Goal: Transaction & Acquisition: Purchase product/service

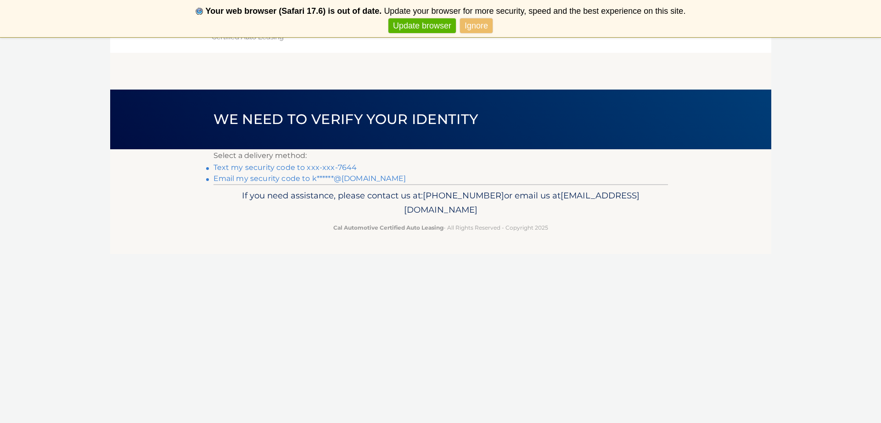
click at [339, 168] on link "Text my security code to xxx-xxx-7644" at bounding box center [286, 167] width 144 height 9
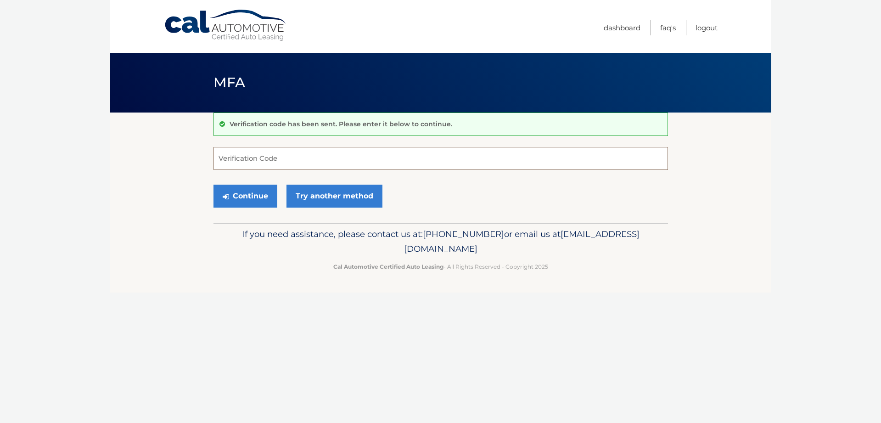
click at [341, 162] on input "Verification Code" at bounding box center [441, 158] width 455 height 23
click at [339, 164] on input "Verification Code" at bounding box center [441, 158] width 455 height 23
type input "484035"
click at [231, 200] on button "Continue" at bounding box center [246, 196] width 64 height 23
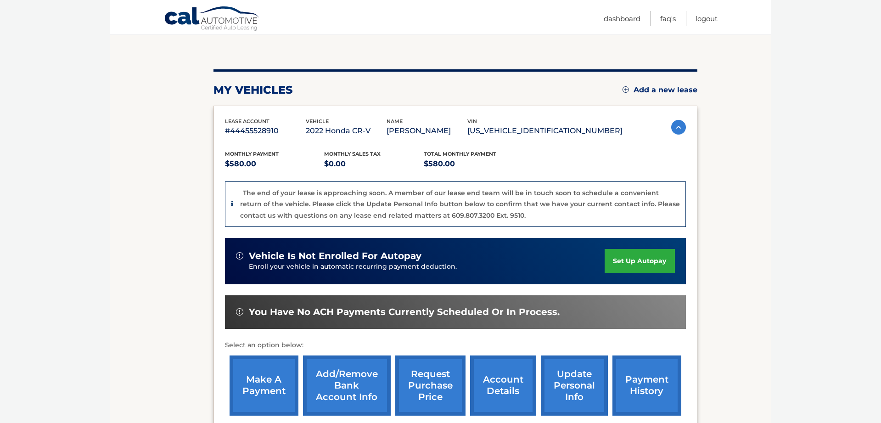
scroll to position [187, 0]
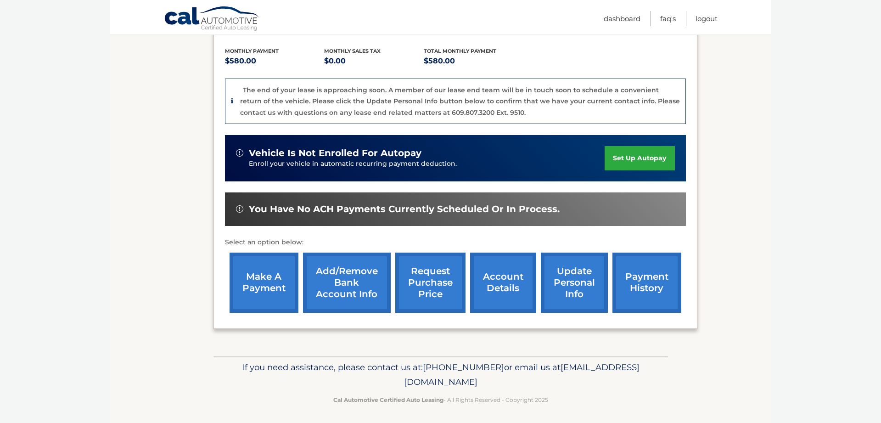
click at [275, 284] on link "make a payment" at bounding box center [264, 283] width 69 height 60
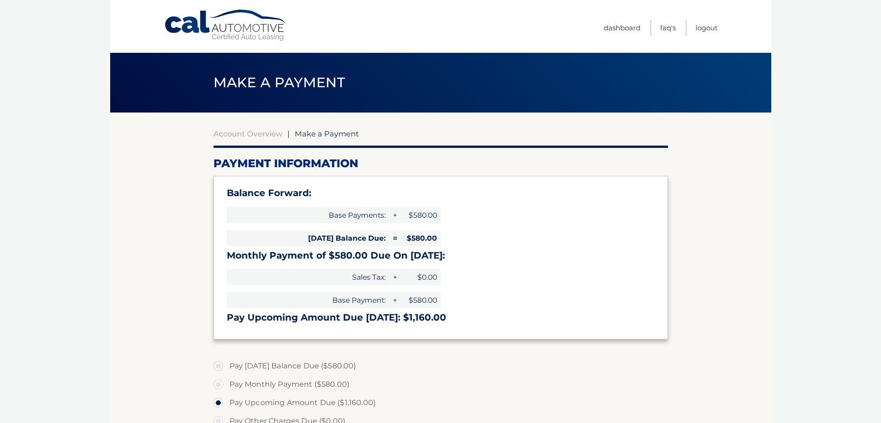
select select "ZjAyNGU2MWYtNWE4Ni00ODU1LThkNDktODkwMDMxMGVkOWFm"
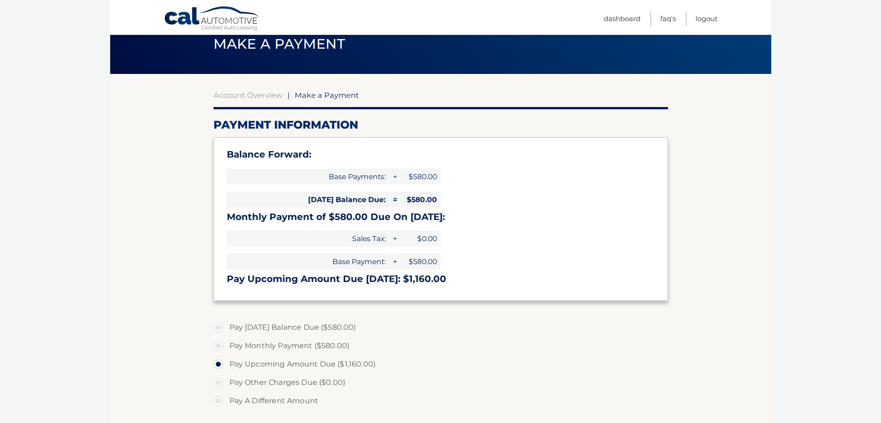
scroll to position [39, 0]
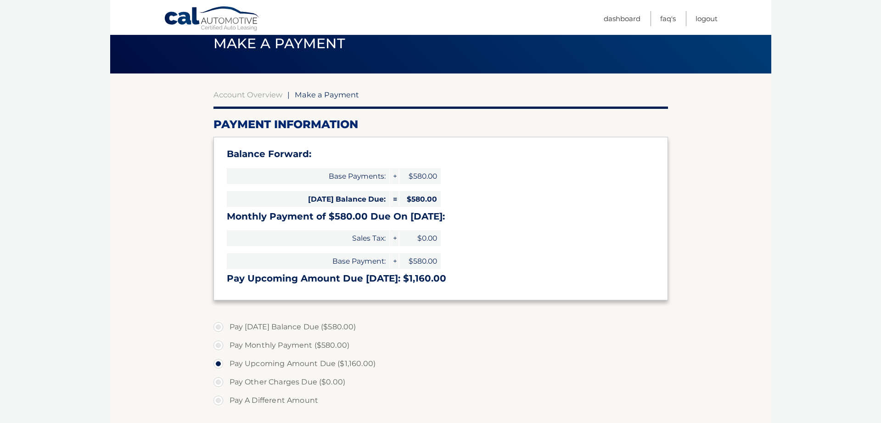
click at [217, 323] on label "Pay Today's Balance Due ($580.00)" at bounding box center [441, 327] width 455 height 18
click at [217, 323] on input "Pay Today's Balance Due ($580.00)" at bounding box center [221, 325] width 9 height 15
radio input "true"
type input "580.00"
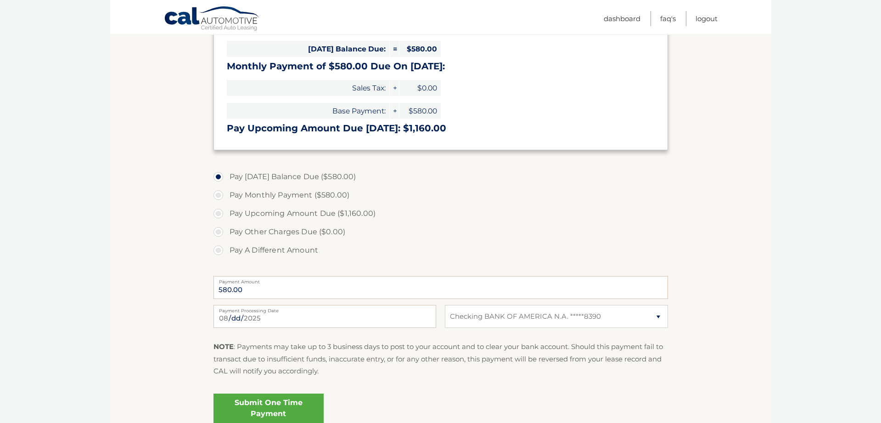
scroll to position [240, 0]
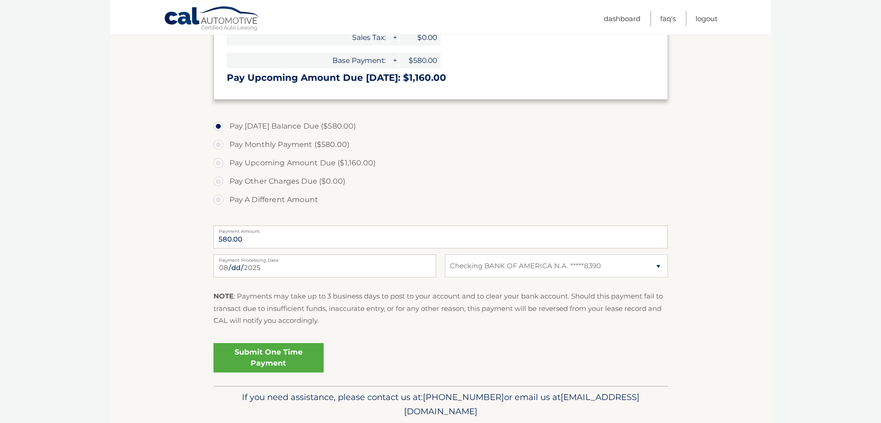
click at [270, 362] on link "Submit One Time Payment" at bounding box center [269, 357] width 110 height 29
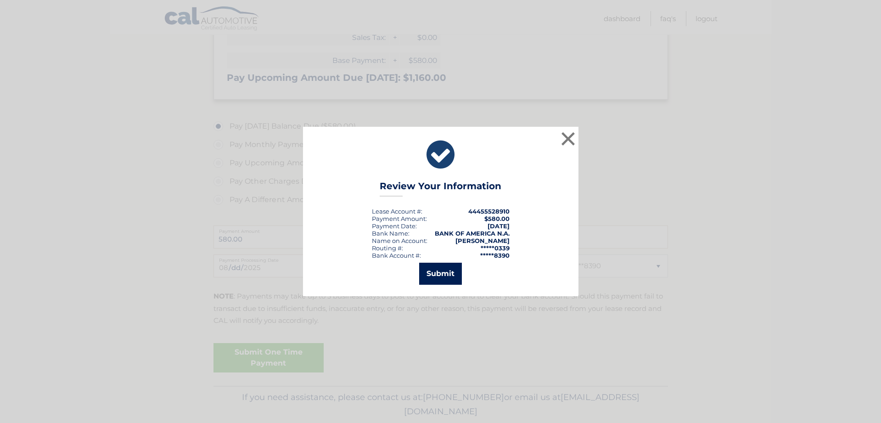
click at [435, 275] on button "Submit" at bounding box center [440, 274] width 43 height 22
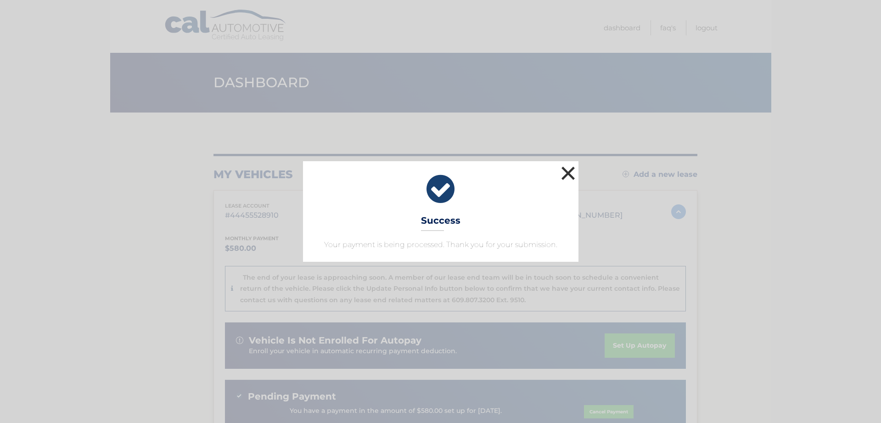
click at [565, 178] on button "×" at bounding box center [568, 173] width 18 height 18
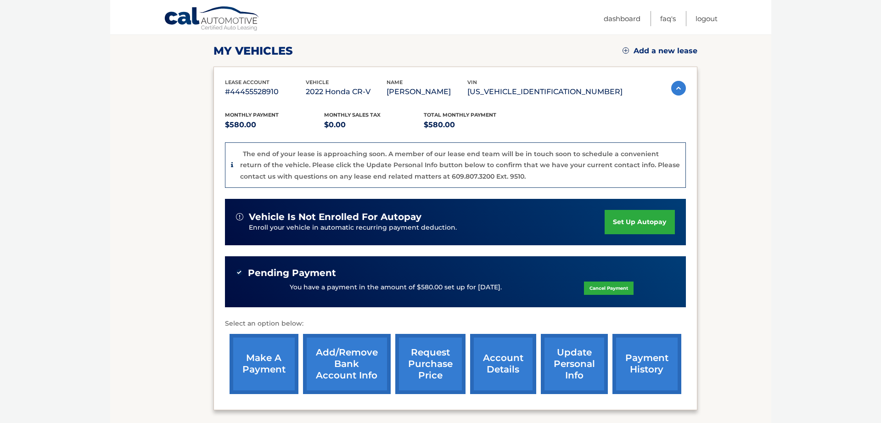
scroll to position [204, 0]
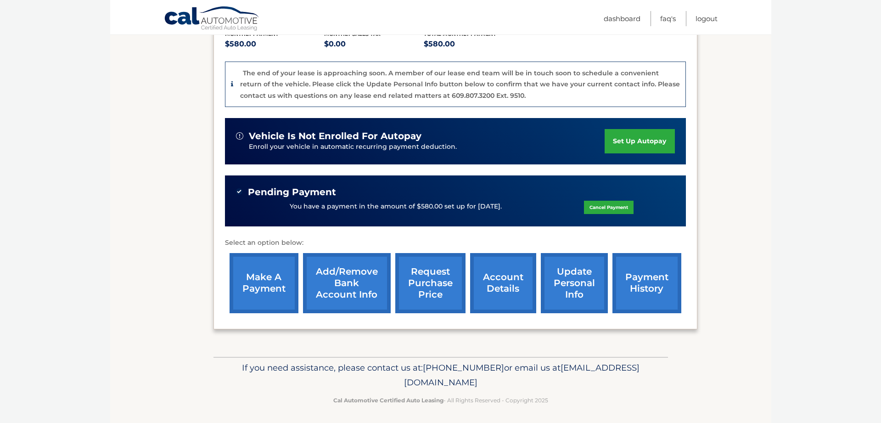
click at [521, 287] on link "account details" at bounding box center [503, 283] width 66 height 60
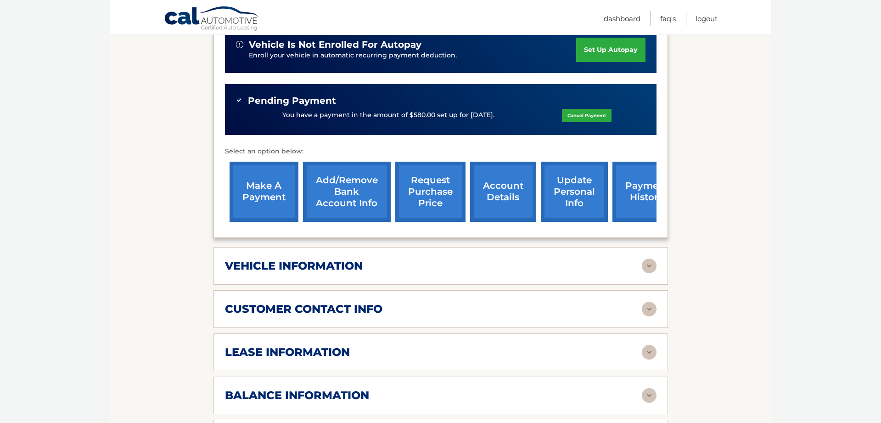
scroll to position [321, 0]
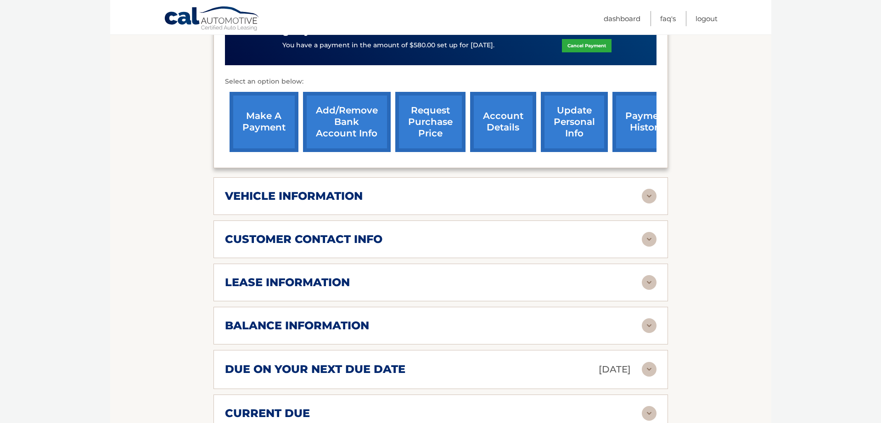
click at [648, 281] on img at bounding box center [649, 282] width 15 height 15
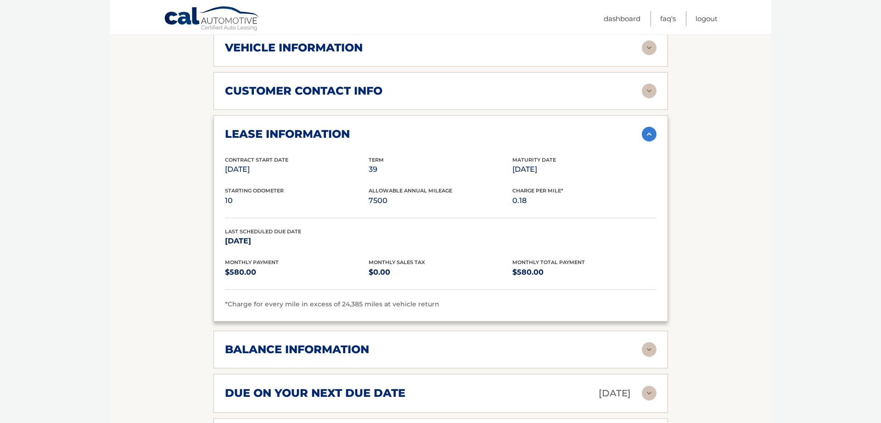
scroll to position [470, 0]
click at [654, 342] on img at bounding box center [649, 349] width 15 height 15
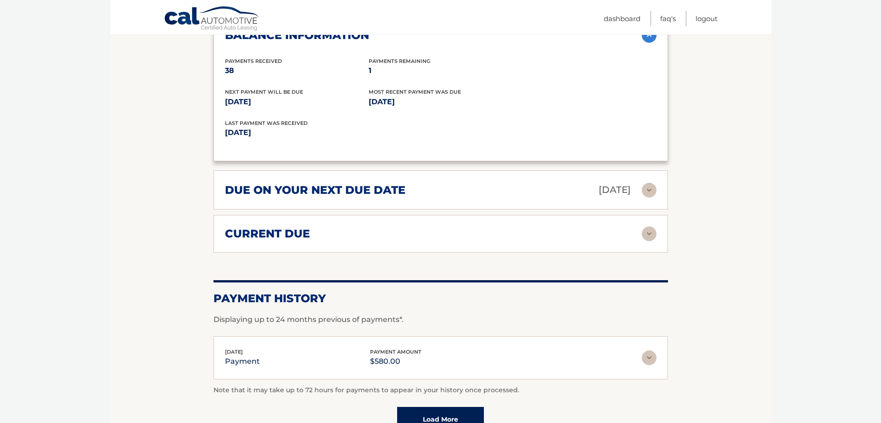
scroll to position [794, 0]
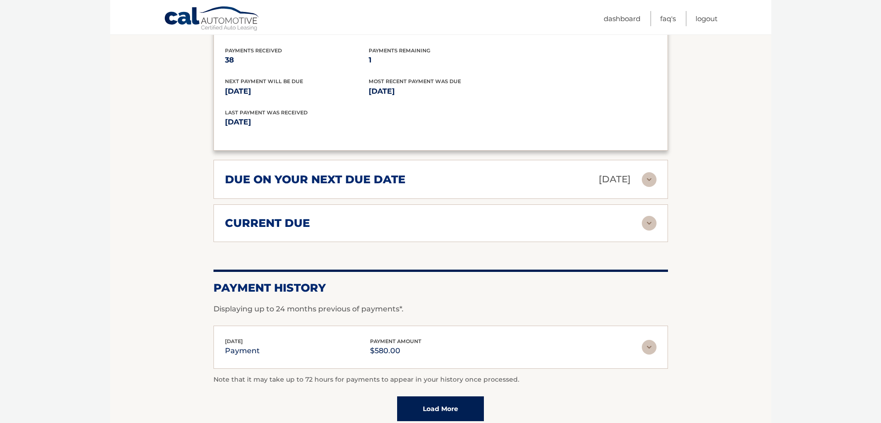
click at [644, 176] on img at bounding box center [649, 179] width 15 height 15
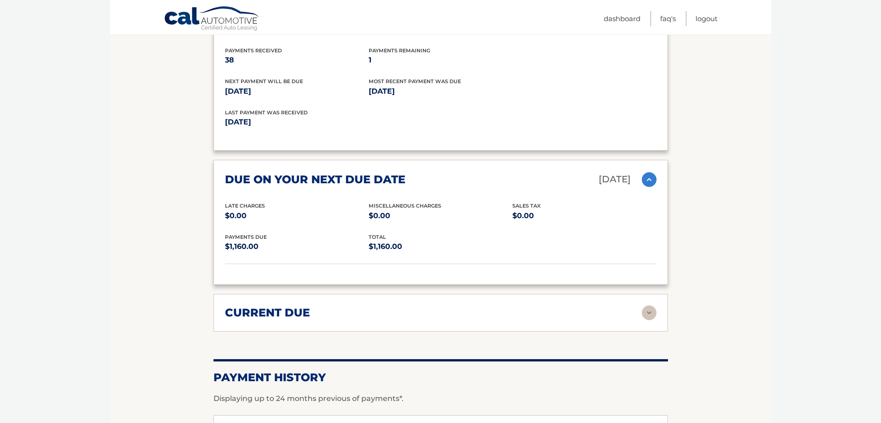
click at [653, 306] on img at bounding box center [649, 312] width 15 height 15
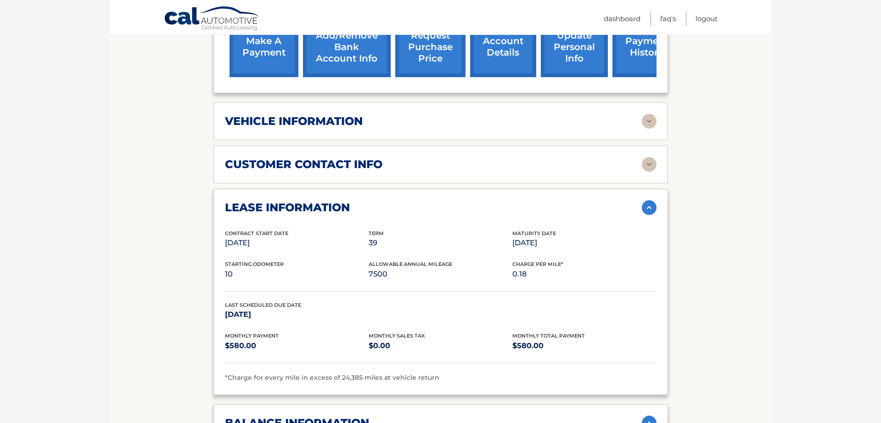
scroll to position [390, 0]
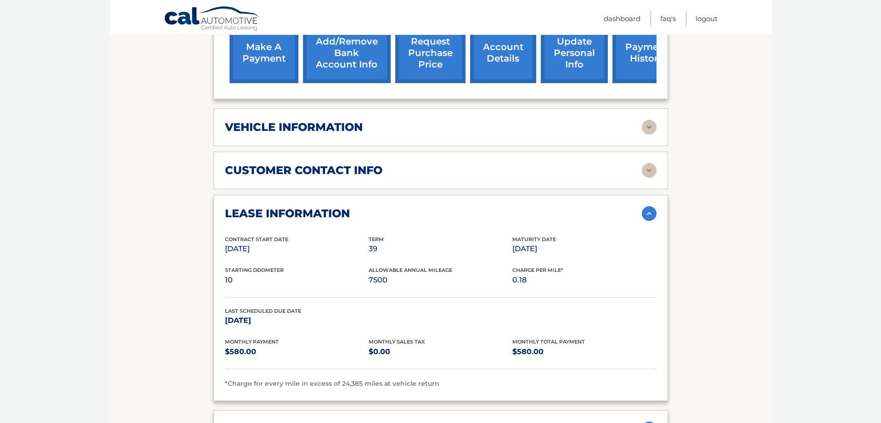
click at [644, 62] on link "payment history" at bounding box center [647, 53] width 69 height 60
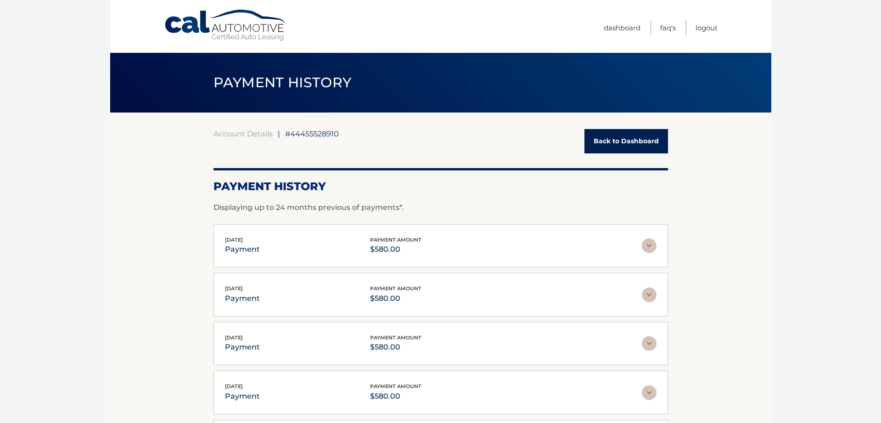
click at [614, 143] on link "Back to Dashboard" at bounding box center [627, 141] width 84 height 24
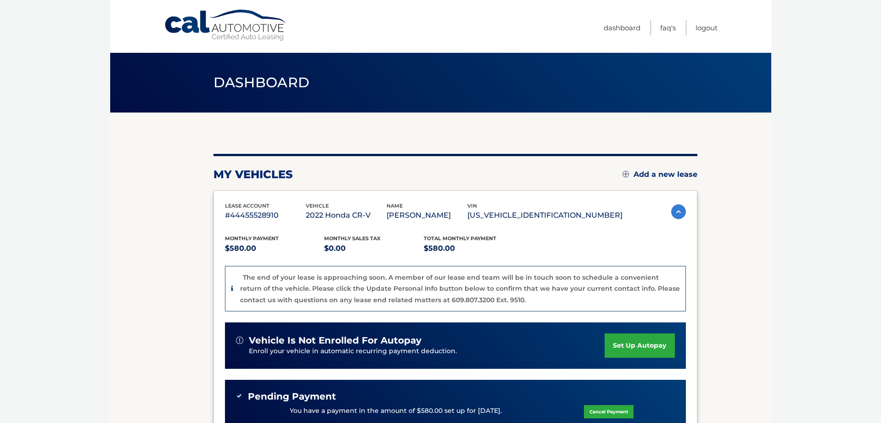
scroll to position [204, 0]
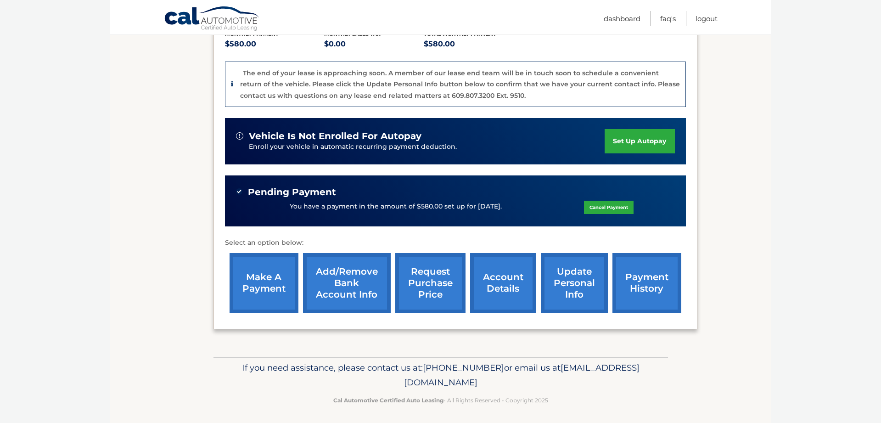
click at [492, 281] on link "account details" at bounding box center [503, 283] width 66 height 60
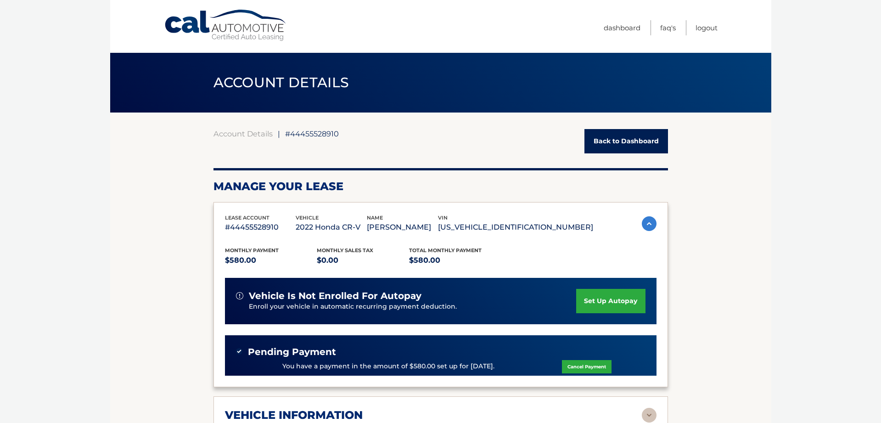
click at [492, 281] on div "lease account #44455528910 vehicle 2022 Honda CR-V name [PERSON_NAME] vin [US_V…" at bounding box center [441, 426] width 455 height 449
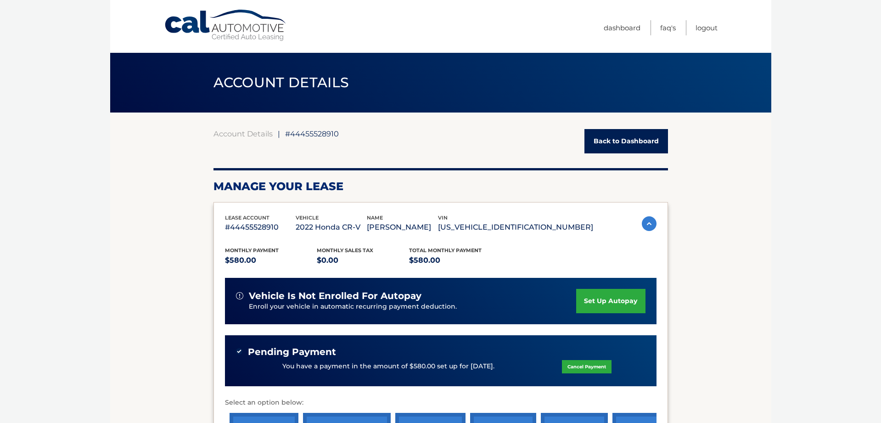
click at [311, 137] on span "#44455528910" at bounding box center [312, 133] width 54 height 9
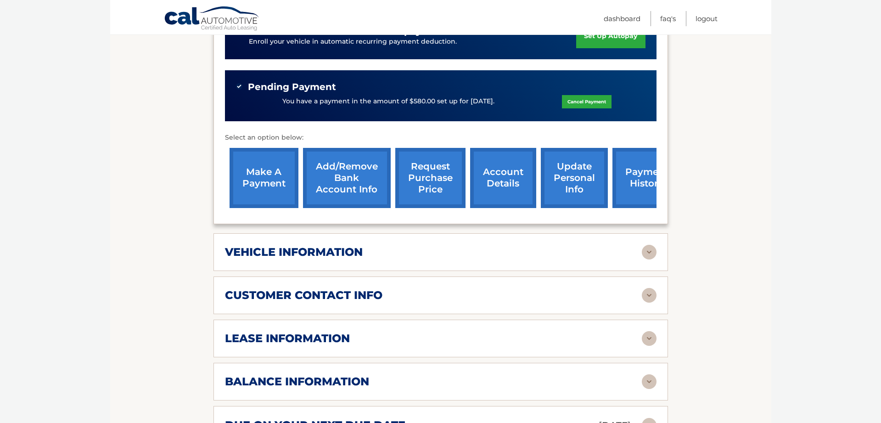
scroll to position [369, 0]
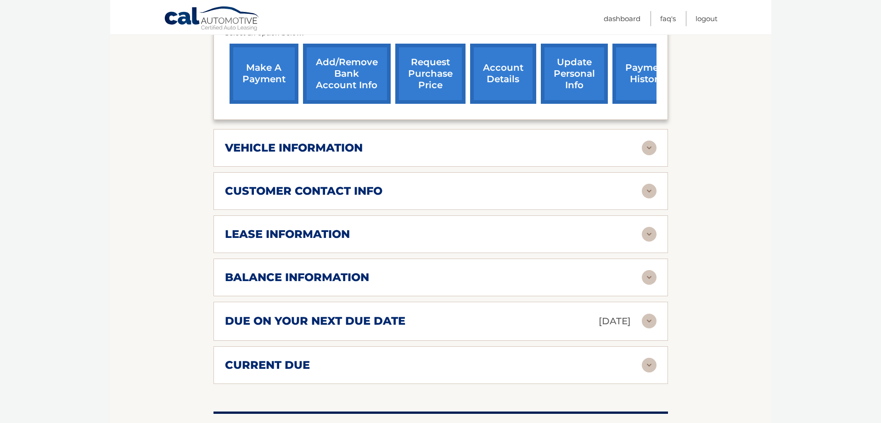
click at [645, 145] on img at bounding box center [649, 148] width 15 height 15
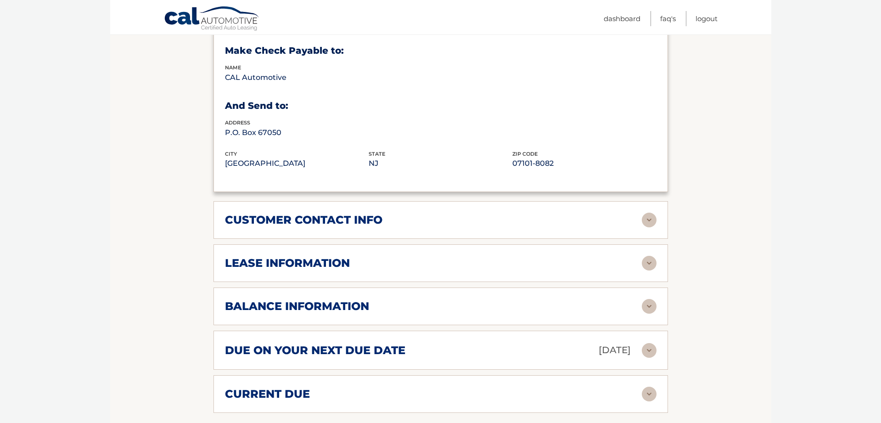
scroll to position [619, 0]
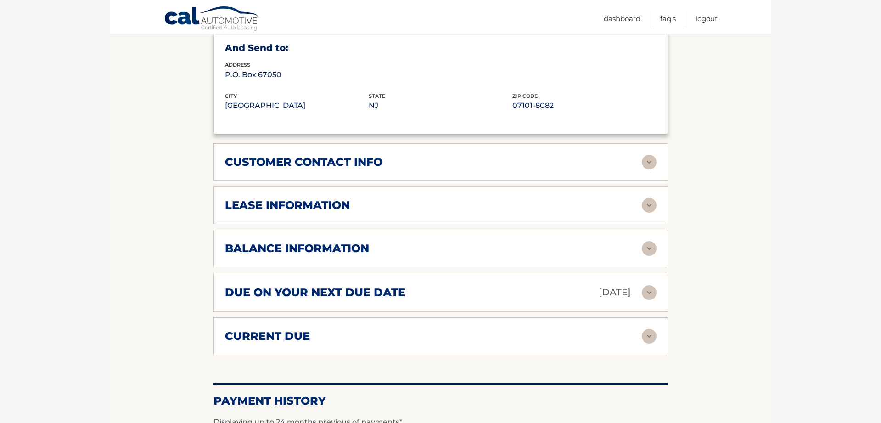
click at [648, 202] on img at bounding box center [649, 205] width 15 height 15
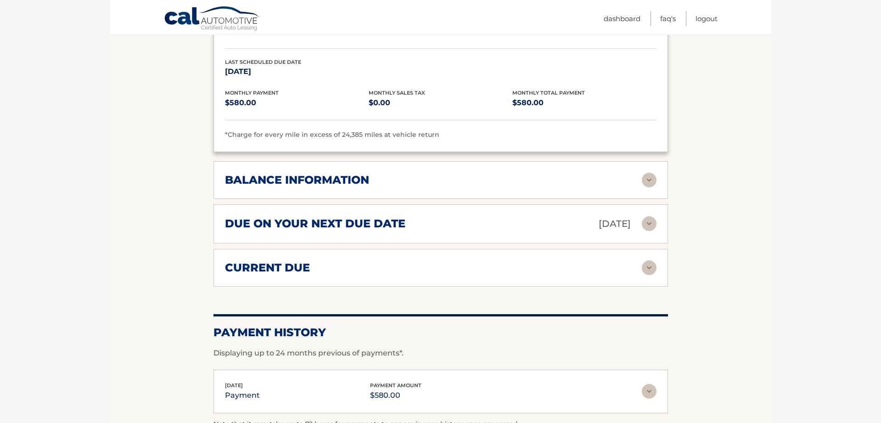
scroll to position [984, 0]
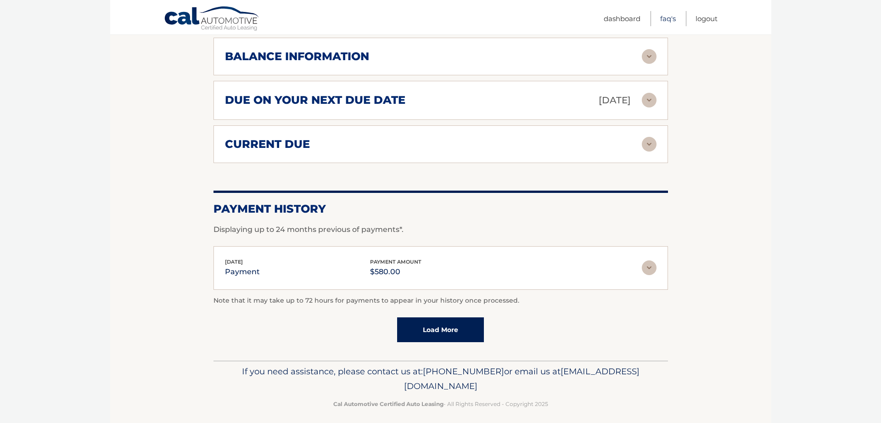
click at [667, 20] on link "FAQ's" at bounding box center [668, 18] width 16 height 15
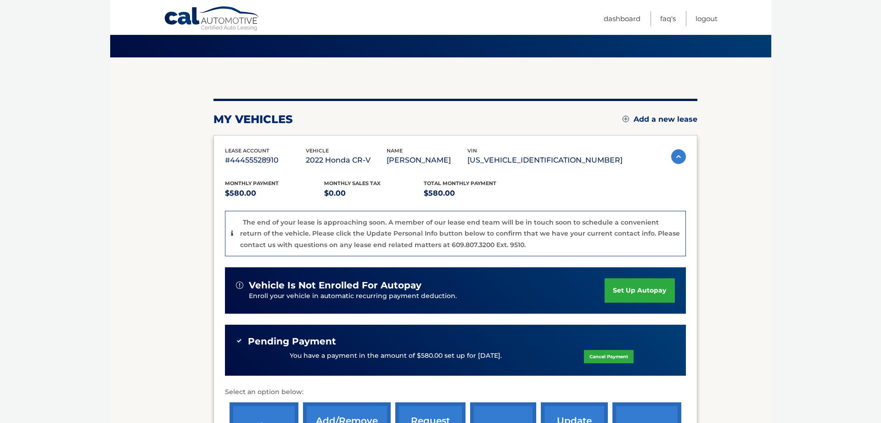
scroll to position [204, 0]
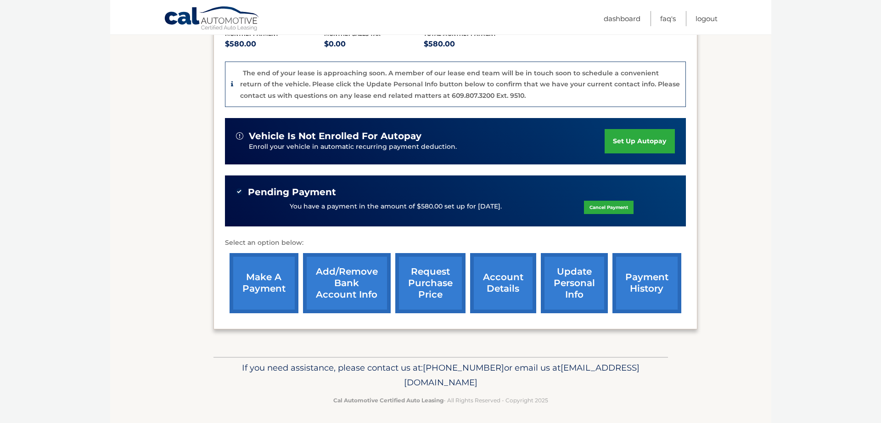
click at [439, 289] on link "request purchase price" at bounding box center [430, 283] width 70 height 60
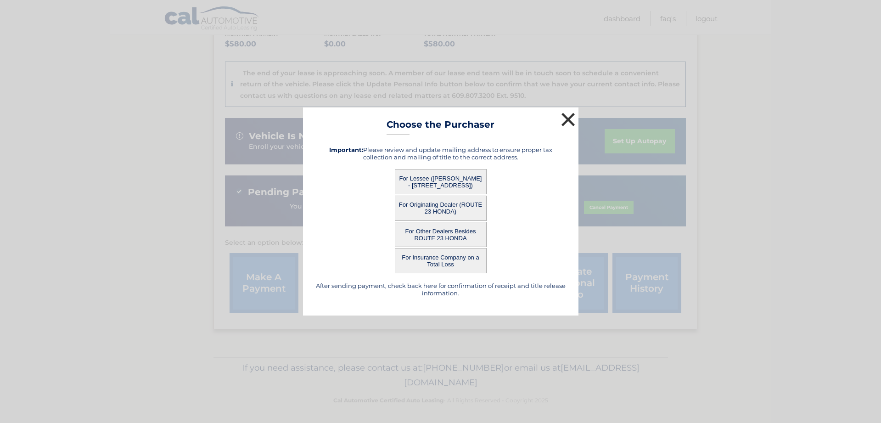
click at [568, 118] on button "×" at bounding box center [568, 119] width 18 height 18
